Goal: Information Seeking & Learning: Learn about a topic

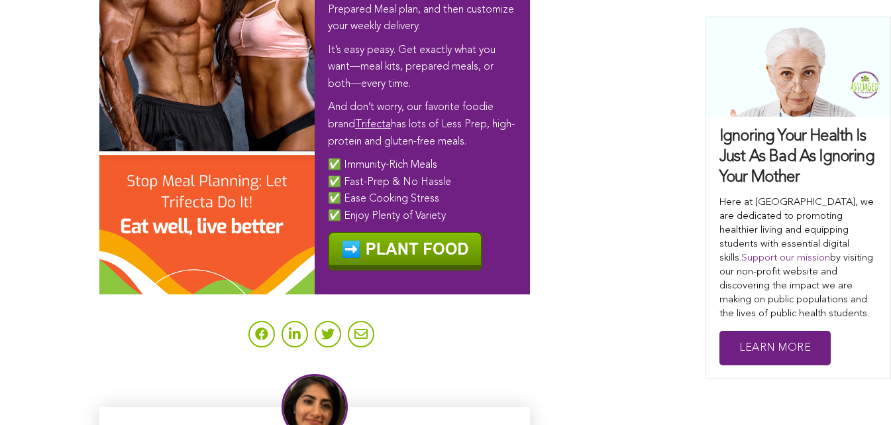
scroll to position [8456, 0]
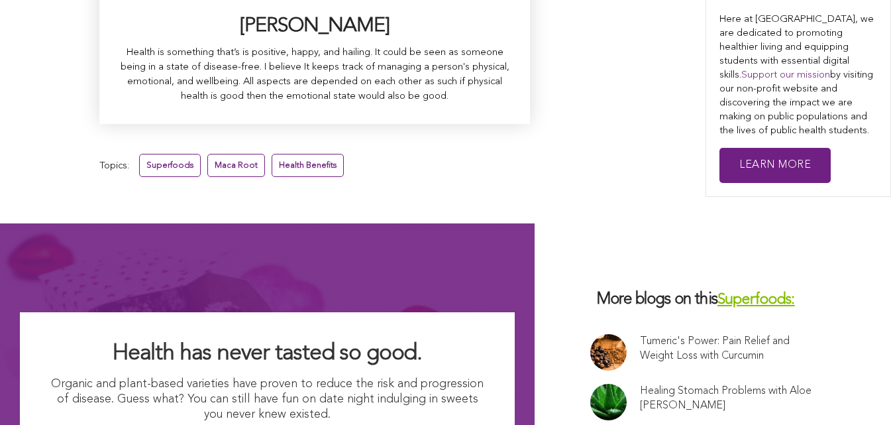
click at [717, 292] on link "Superfoods:" at bounding box center [755, 299] width 77 height 15
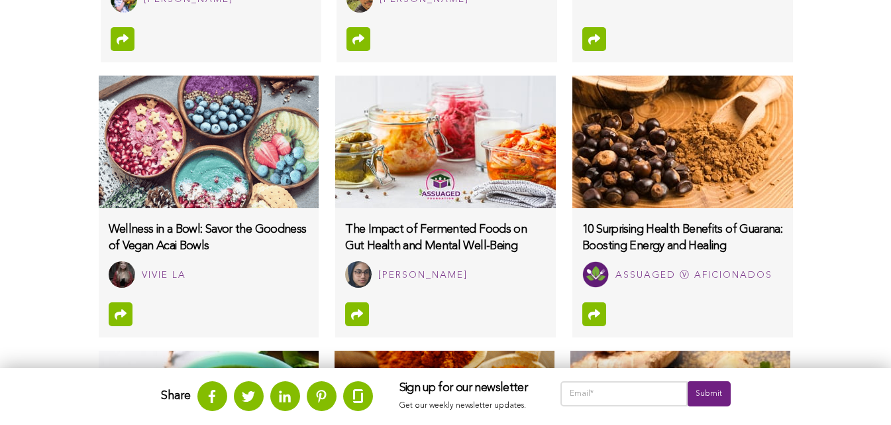
scroll to position [1121, 0]
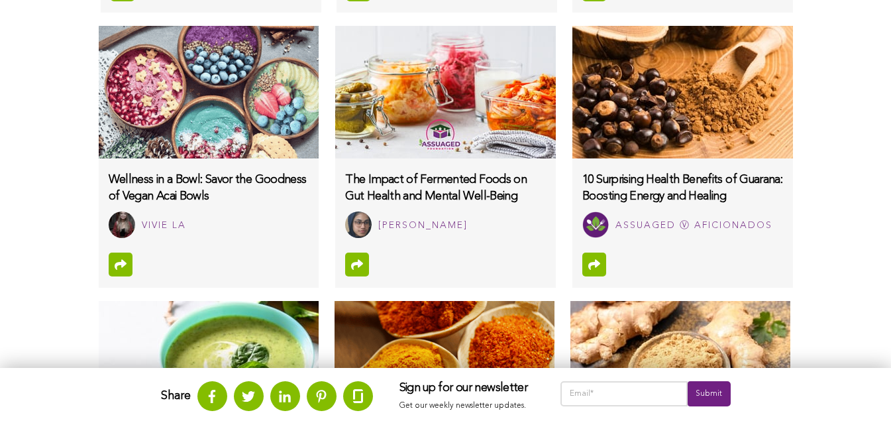
click at [574, 158] on img at bounding box center [682, 92] width 220 height 132
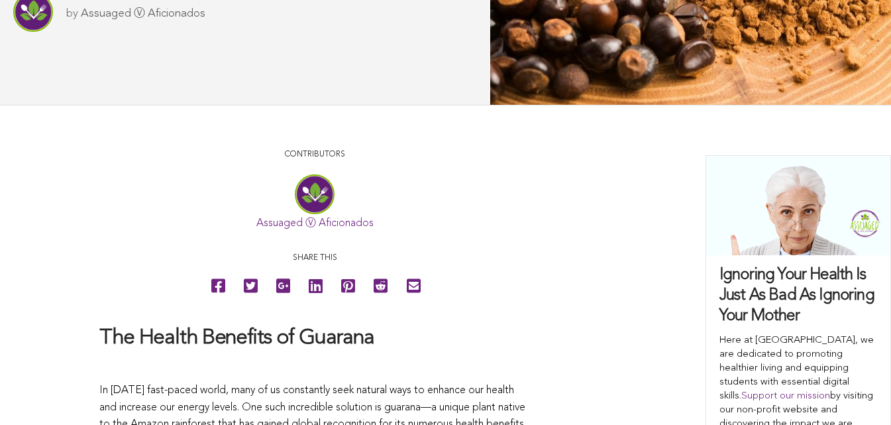
scroll to position [655, 0]
